Goal: Transaction & Acquisition: Purchase product/service

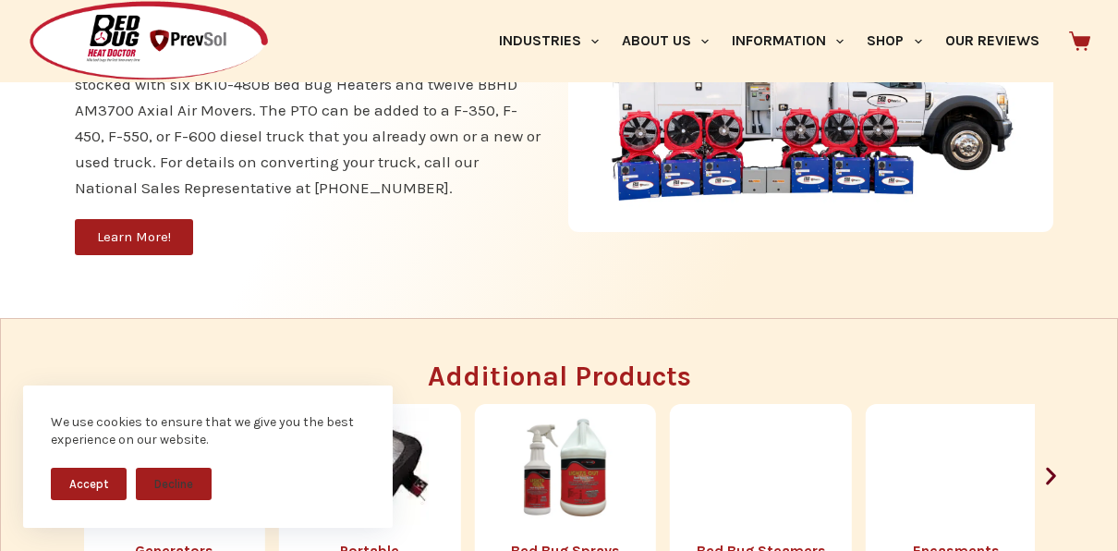
scroll to position [1744, 0]
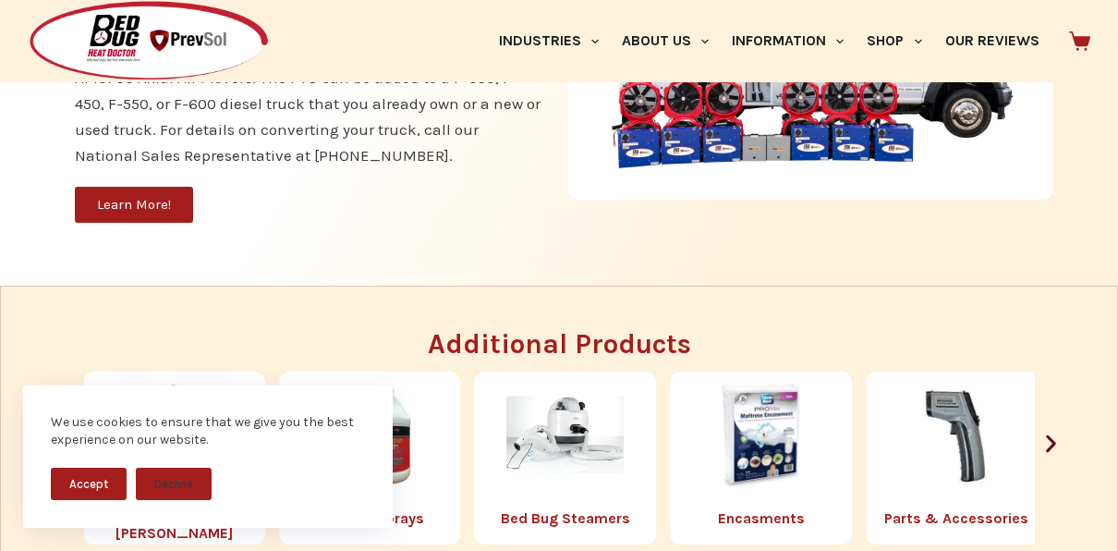
click at [159, 200] on span "Learn More!" at bounding box center [134, 205] width 74 height 14
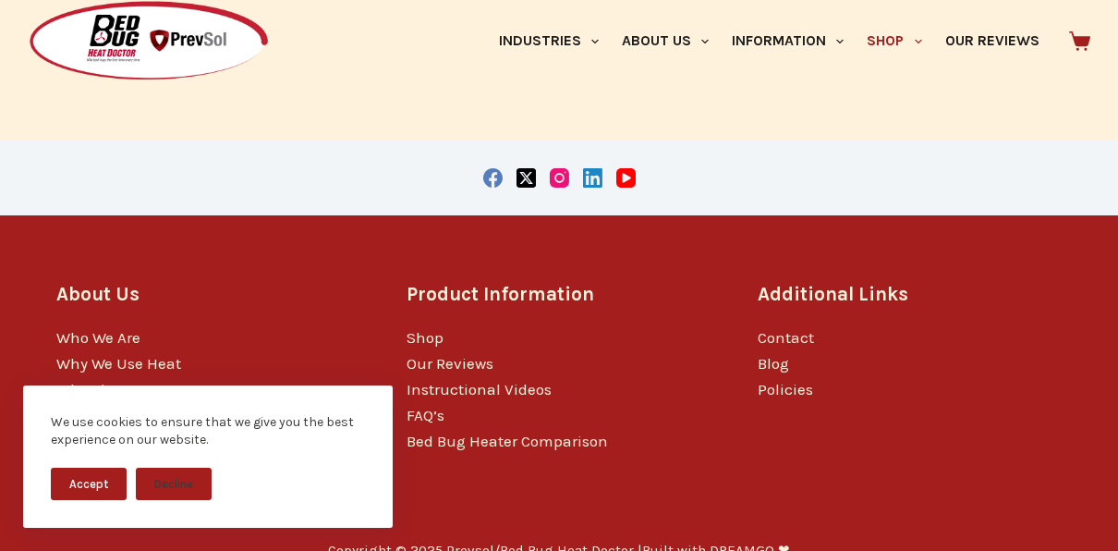
scroll to position [3344, 0]
